Goal: Information Seeking & Learning: Learn about a topic

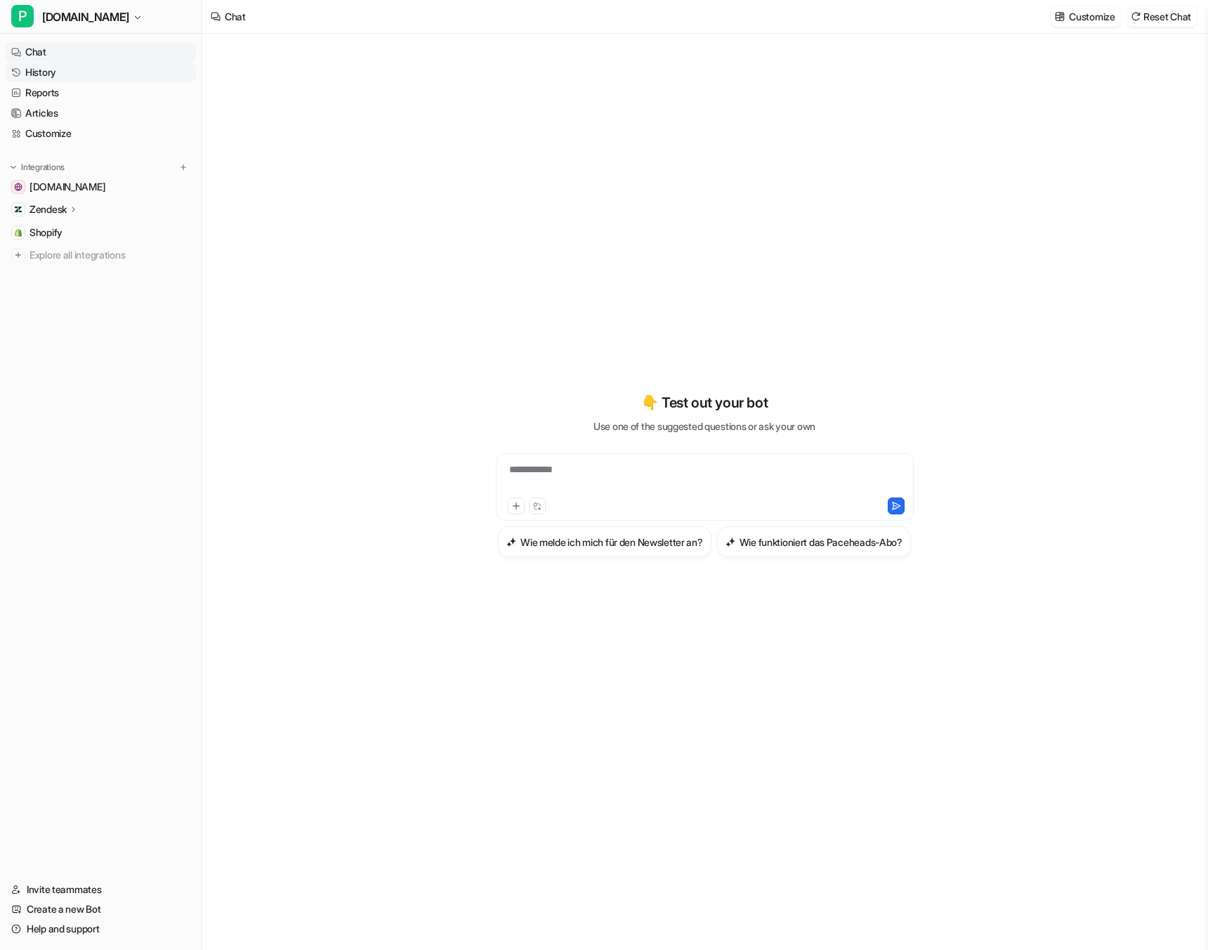
click at [58, 74] on link "History" at bounding box center [101, 73] width 190 height 20
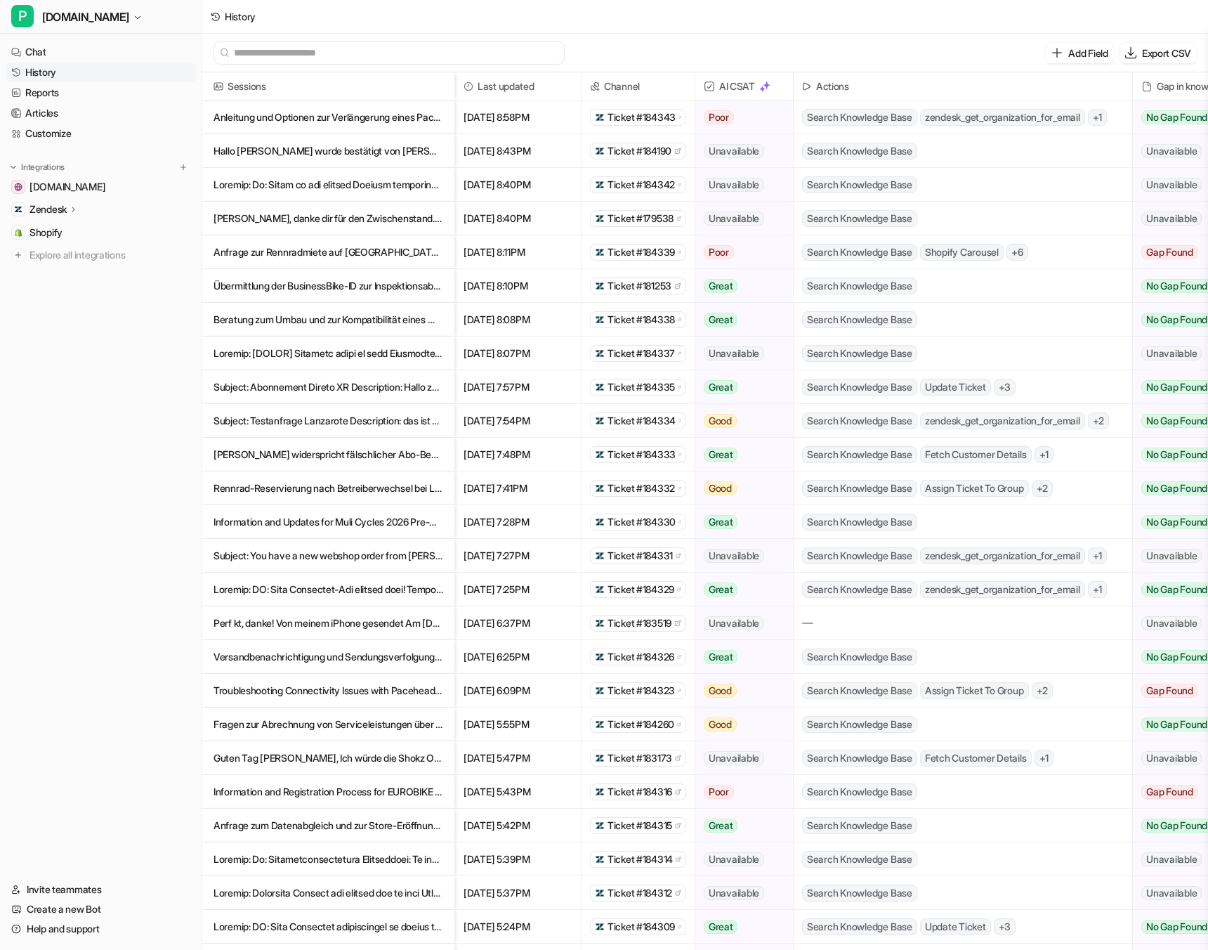
click at [342, 152] on p "Hallo [PERSON_NAME] wurde bestätigt von [PERSON_NAME]. Freue mich bis dann&nbsp…" at bounding box center [329, 151] width 230 height 34
click at [57, 70] on link "History" at bounding box center [101, 73] width 190 height 20
click at [280, 124] on p "Anleitung und Optionen zur Verlängerung eines Paceheads-Abos" at bounding box center [329, 117] width 230 height 34
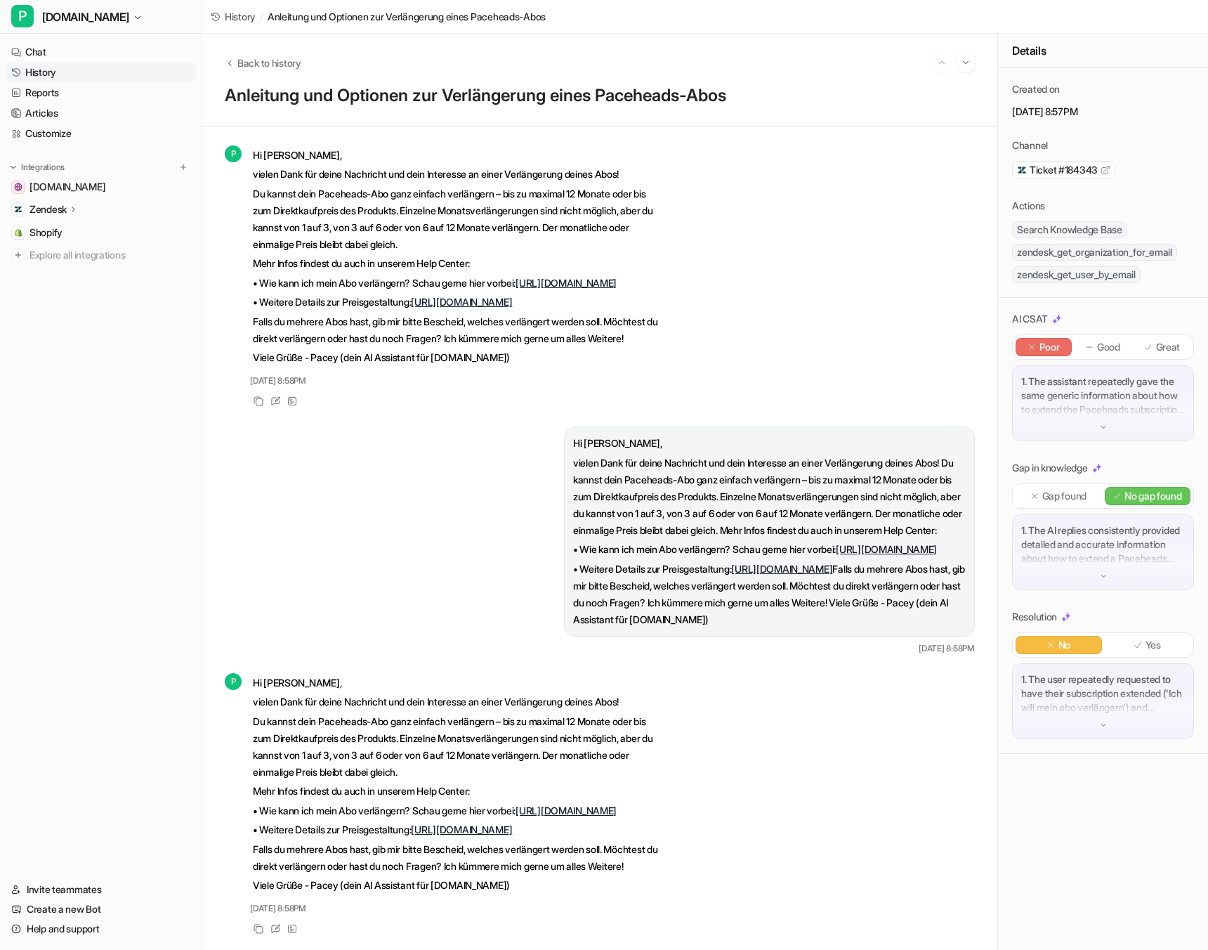
scroll to position [14691, 0]
click at [367, 558] on div "Hi [PERSON_NAME], vielen Dank für deine Nachricht und dein Interesse an einer V…" at bounding box center [600, 540] width 750 height 229
click at [65, 72] on link "History" at bounding box center [101, 73] width 190 height 20
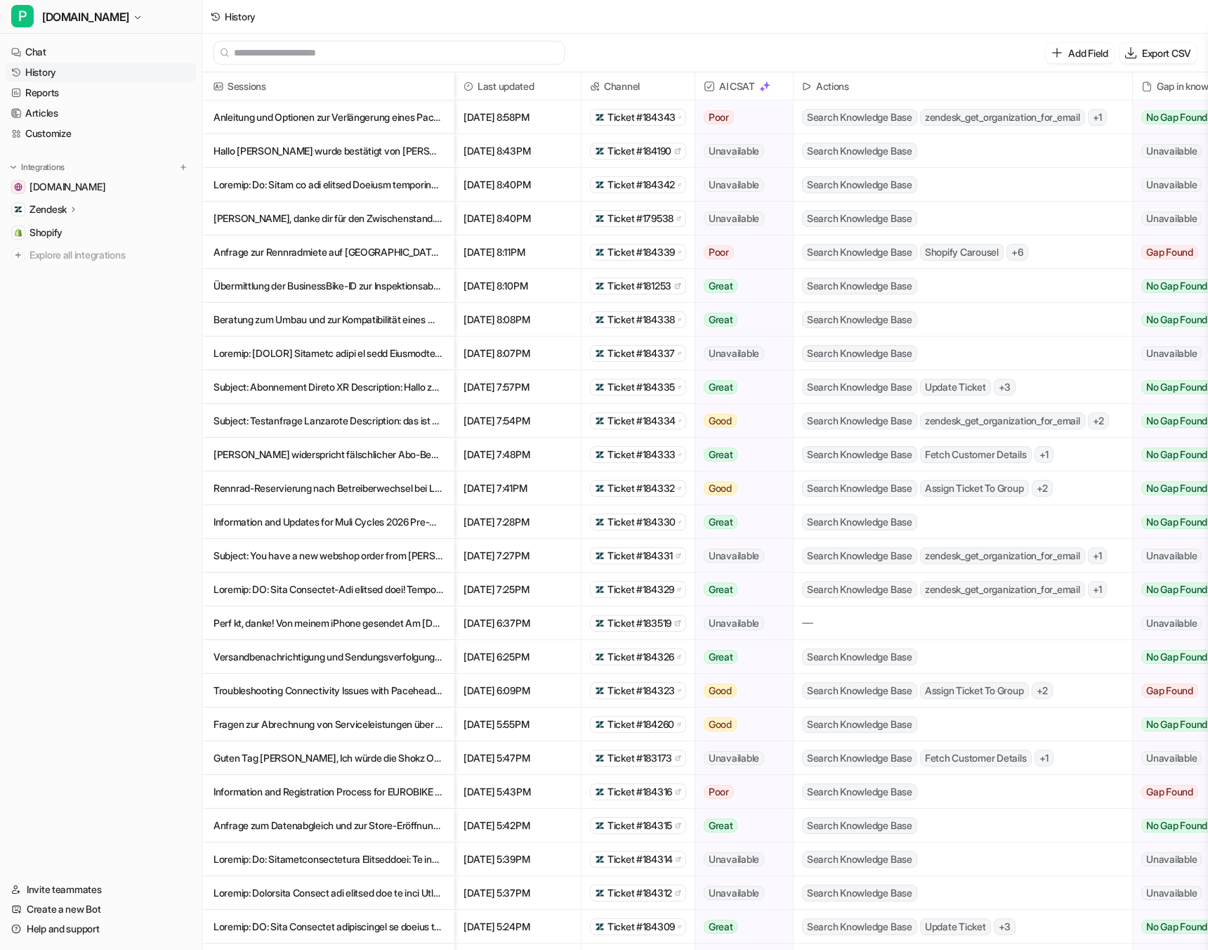
click at [65, 72] on link "History" at bounding box center [101, 73] width 190 height 20
